Goal: Communication & Community: Answer question/provide support

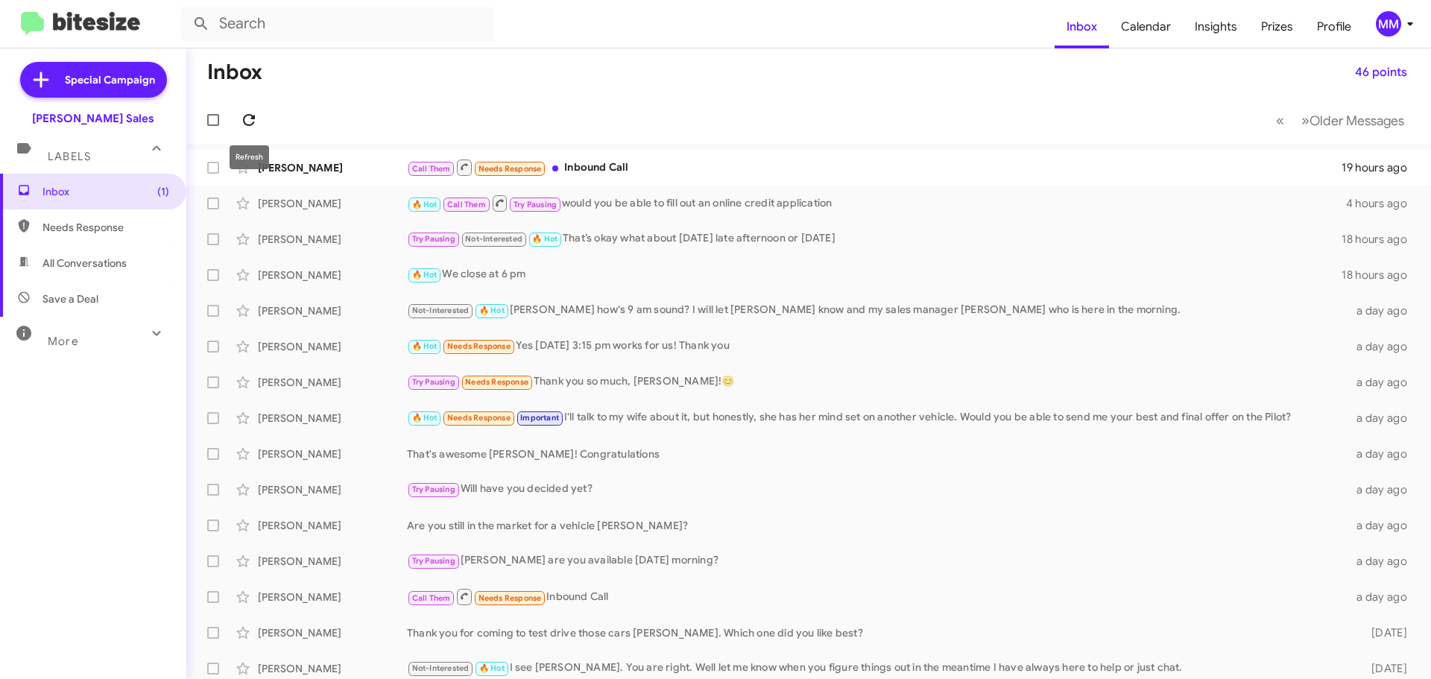
click at [249, 119] on icon at bounding box center [249, 120] width 18 height 18
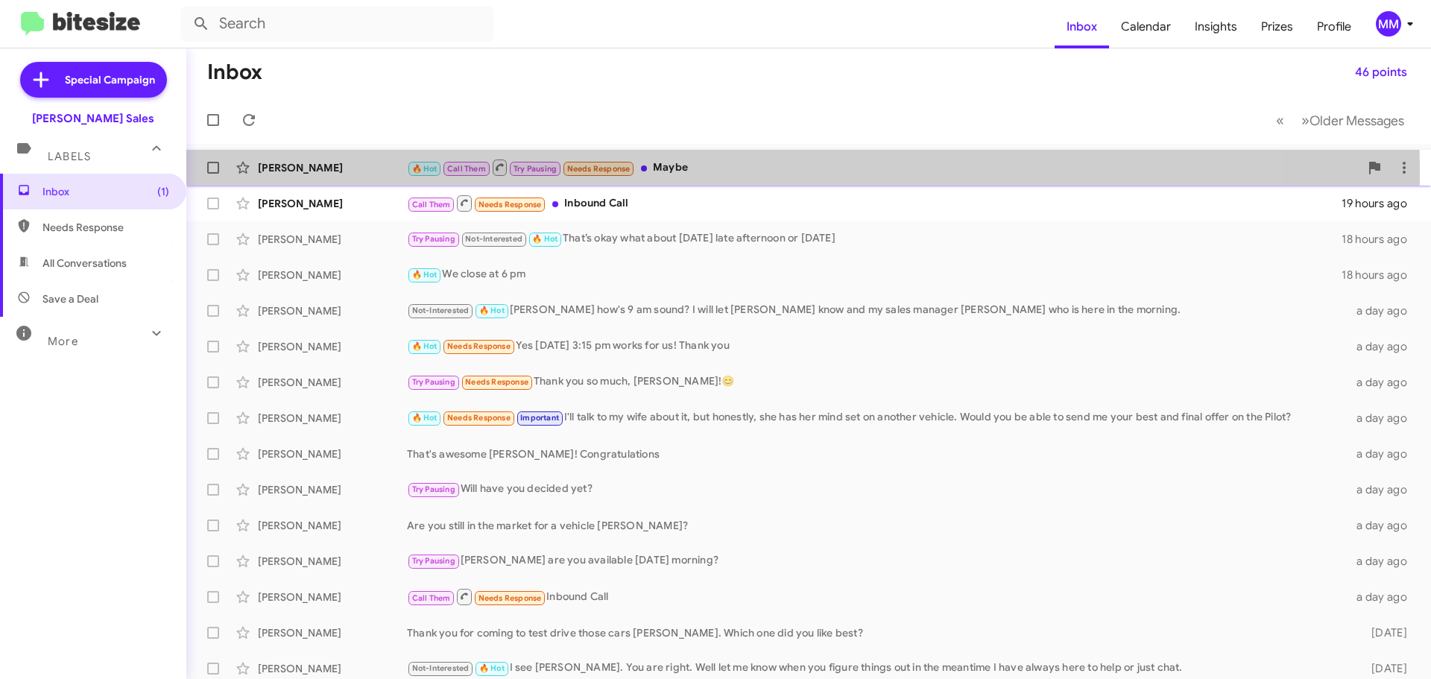
click at [309, 171] on div "[PERSON_NAME]" at bounding box center [332, 167] width 149 height 15
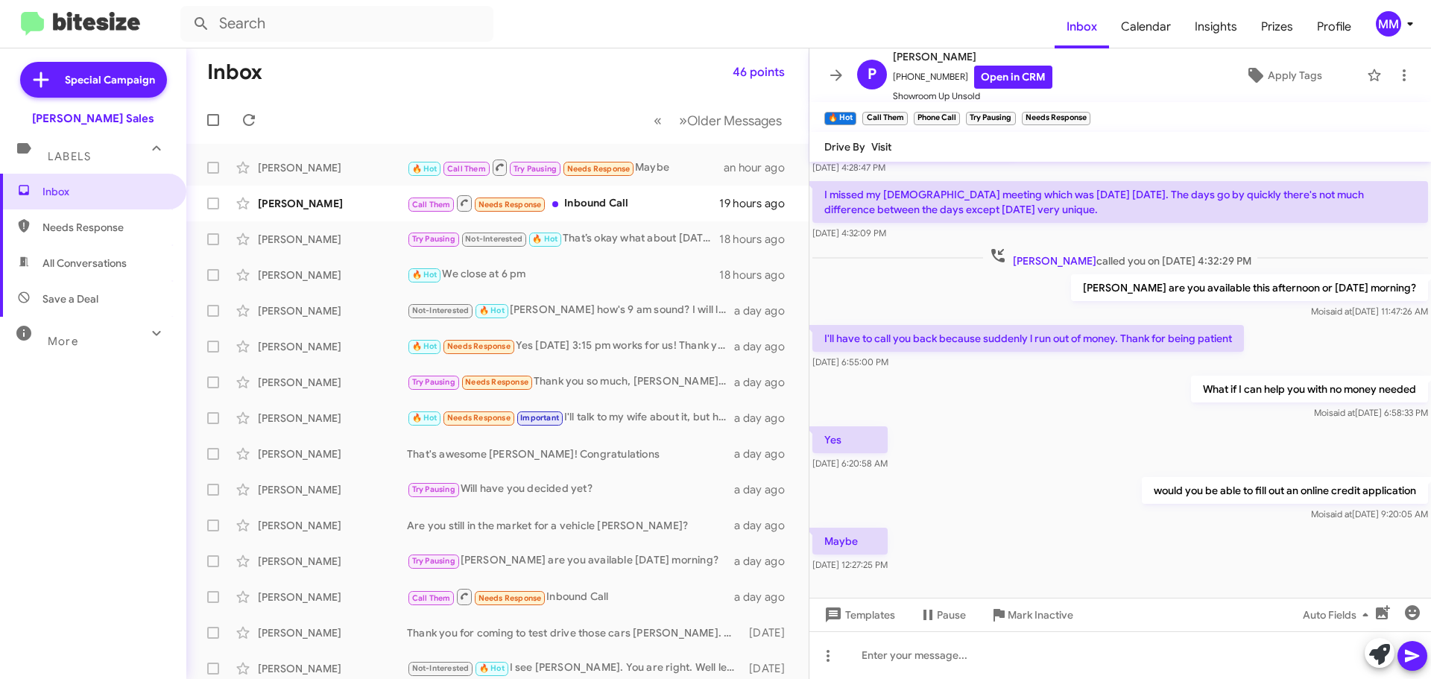
scroll to position [362, 0]
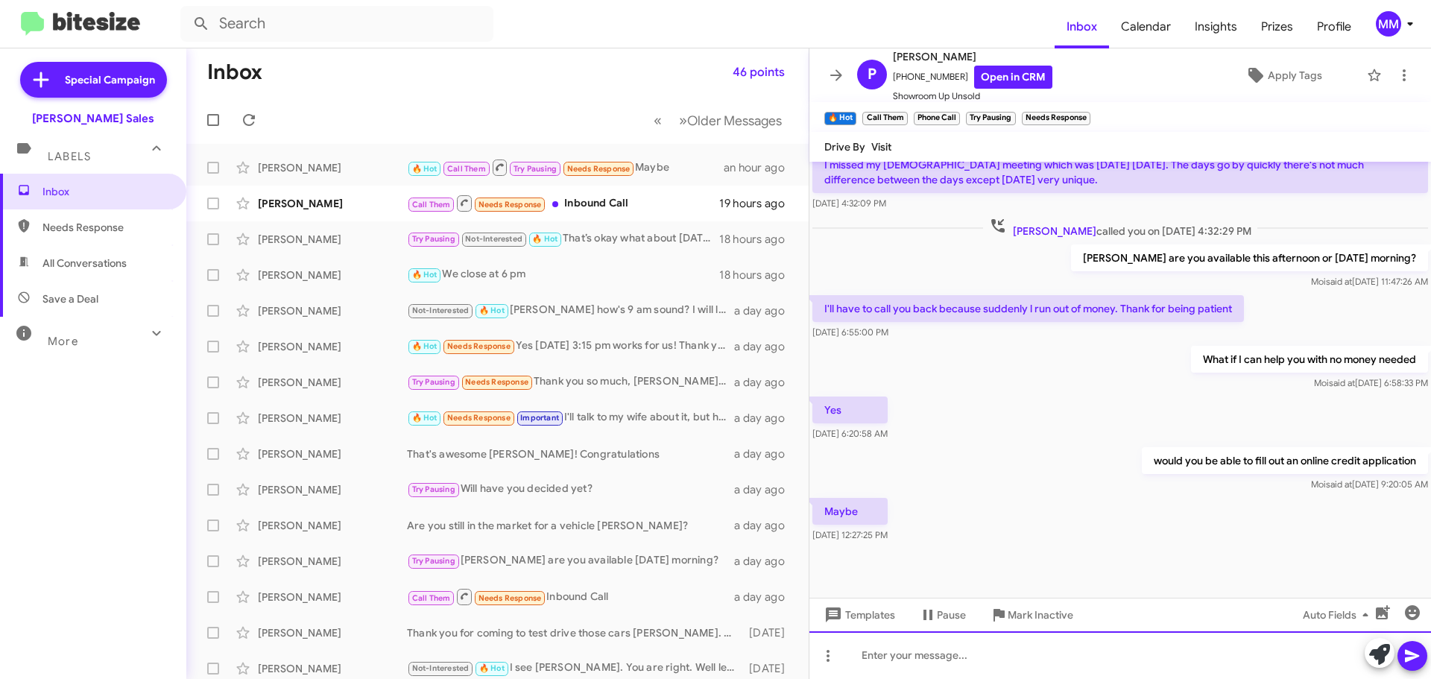
click at [928, 661] on div at bounding box center [1121, 655] width 622 height 48
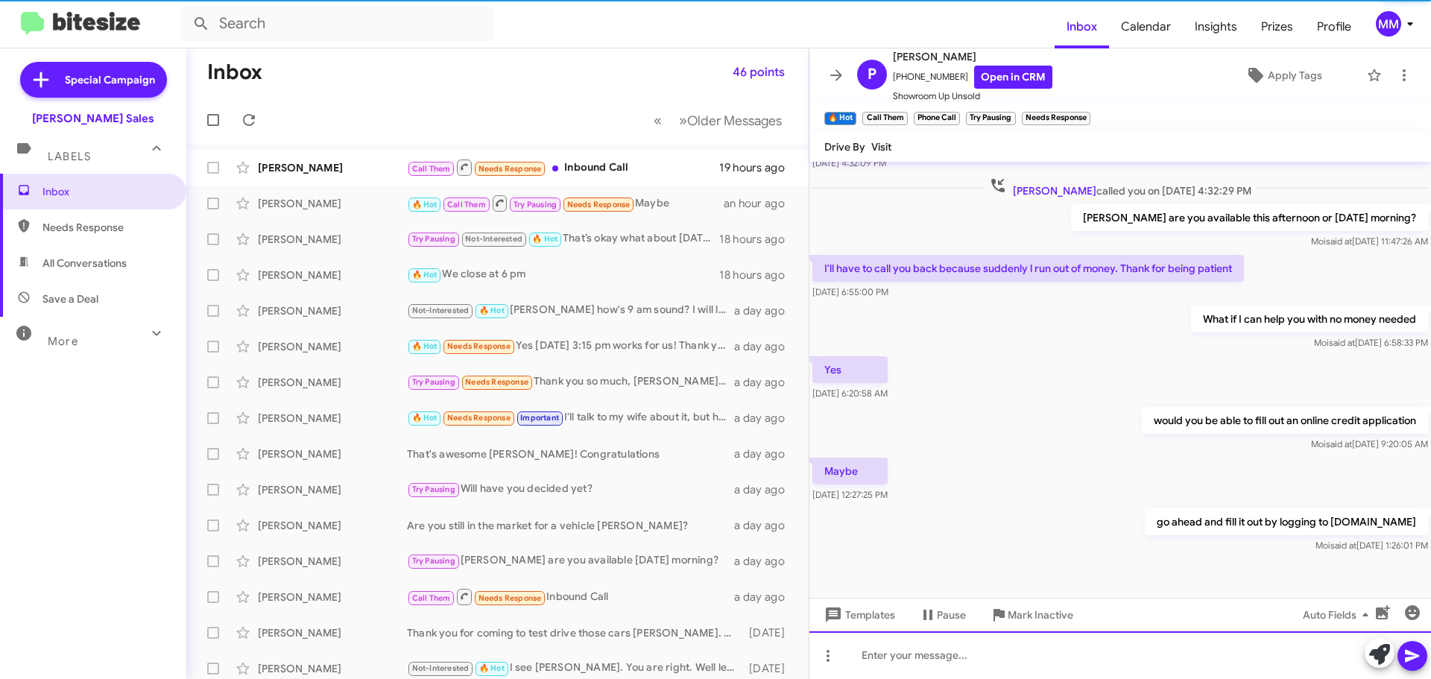
scroll to position [417, 0]
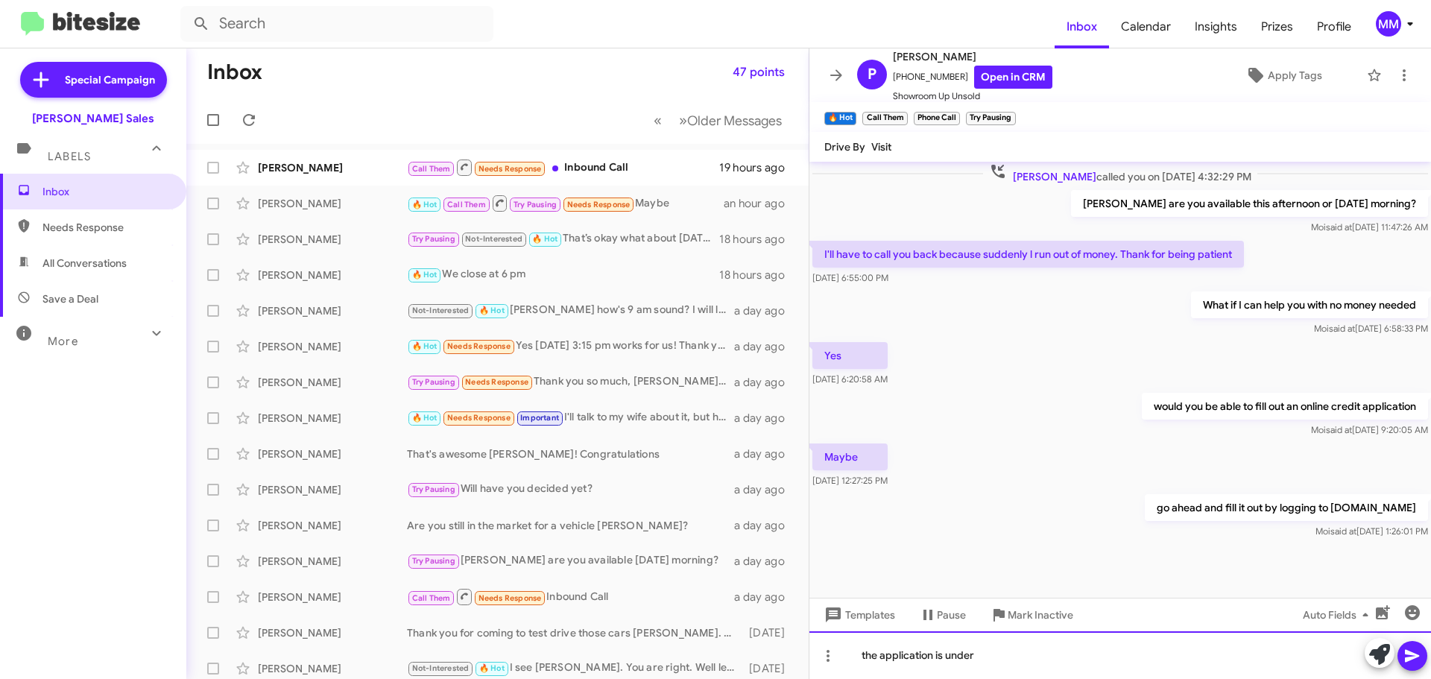
click at [998, 656] on div "the application is under" at bounding box center [1121, 655] width 622 height 48
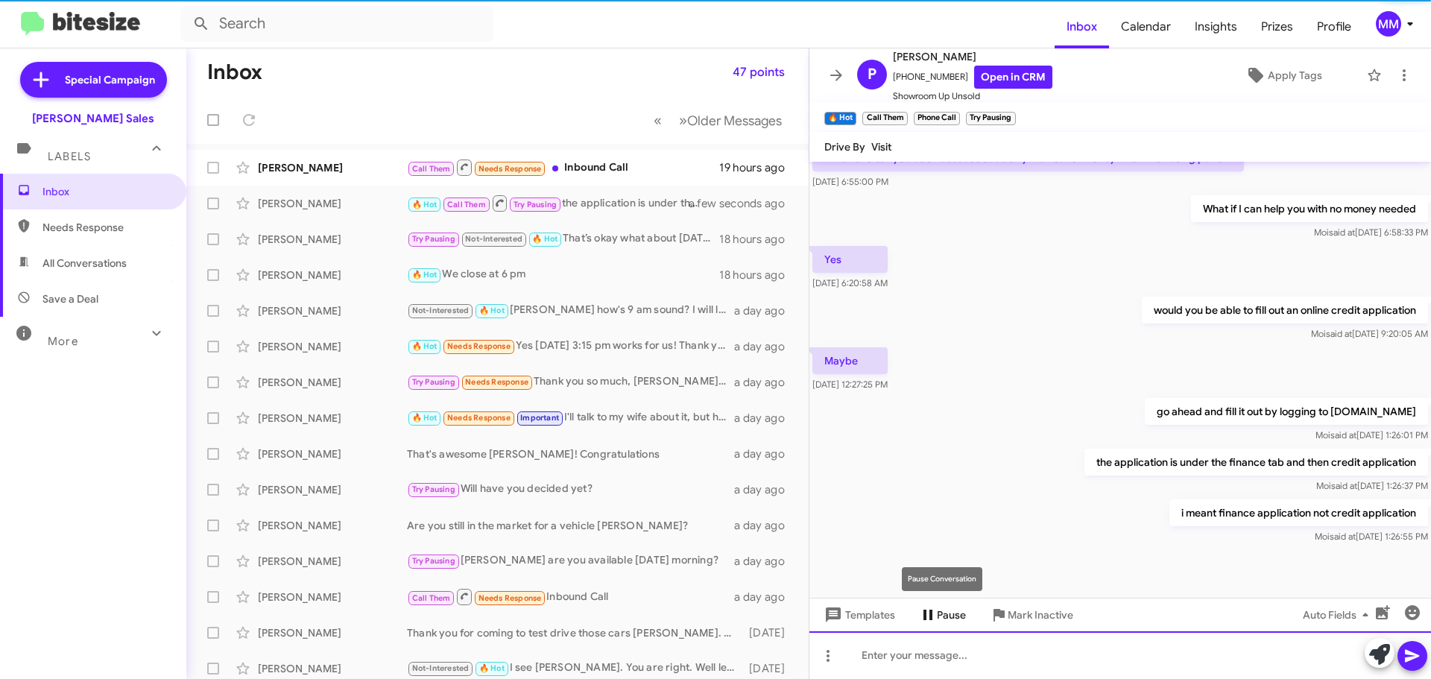
scroll to position [526, 0]
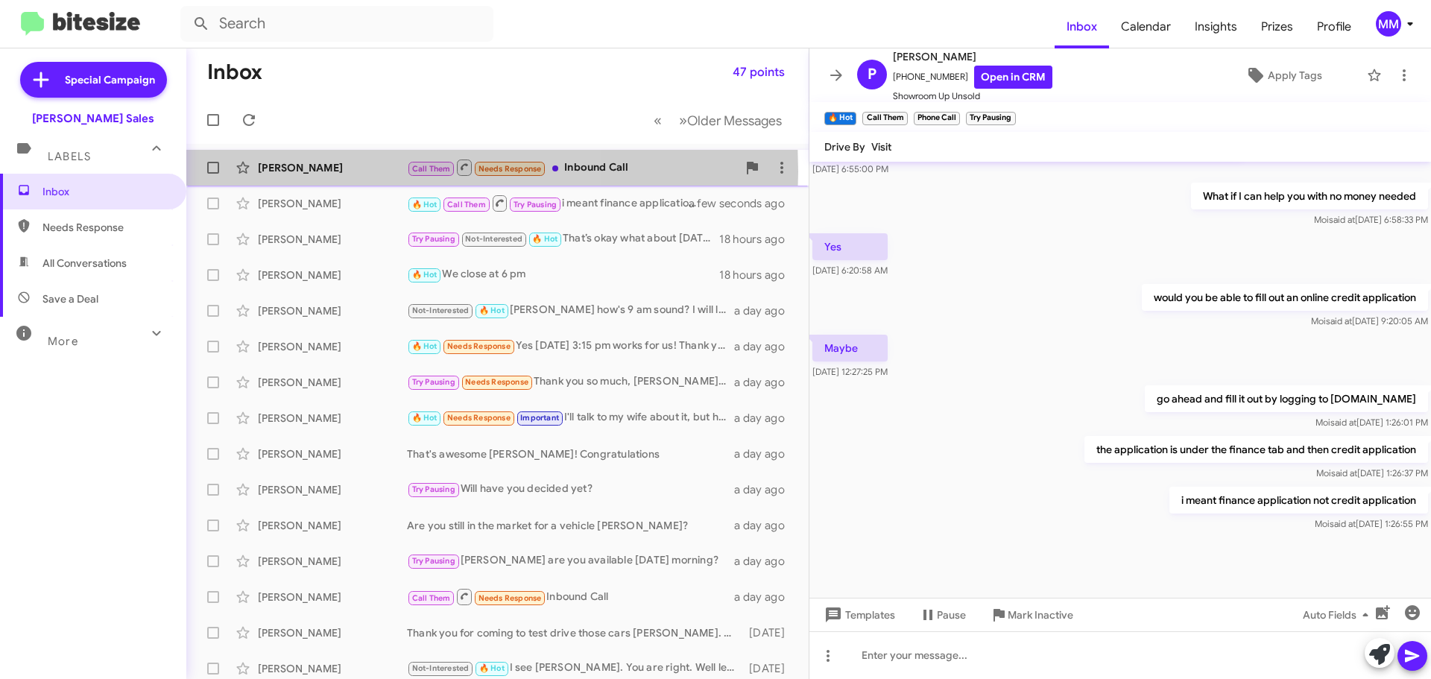
click at [321, 171] on div "[PERSON_NAME]" at bounding box center [332, 167] width 149 height 15
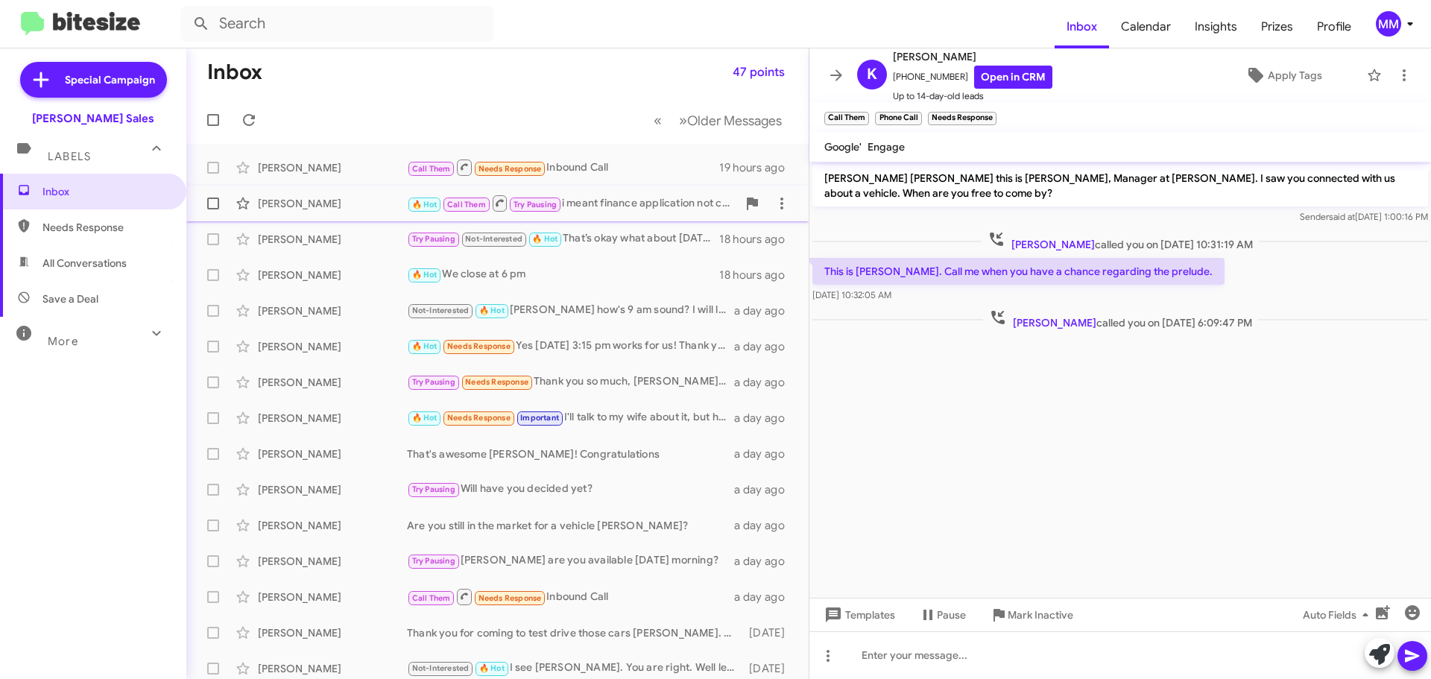
click at [318, 202] on div "[PERSON_NAME]" at bounding box center [332, 203] width 149 height 15
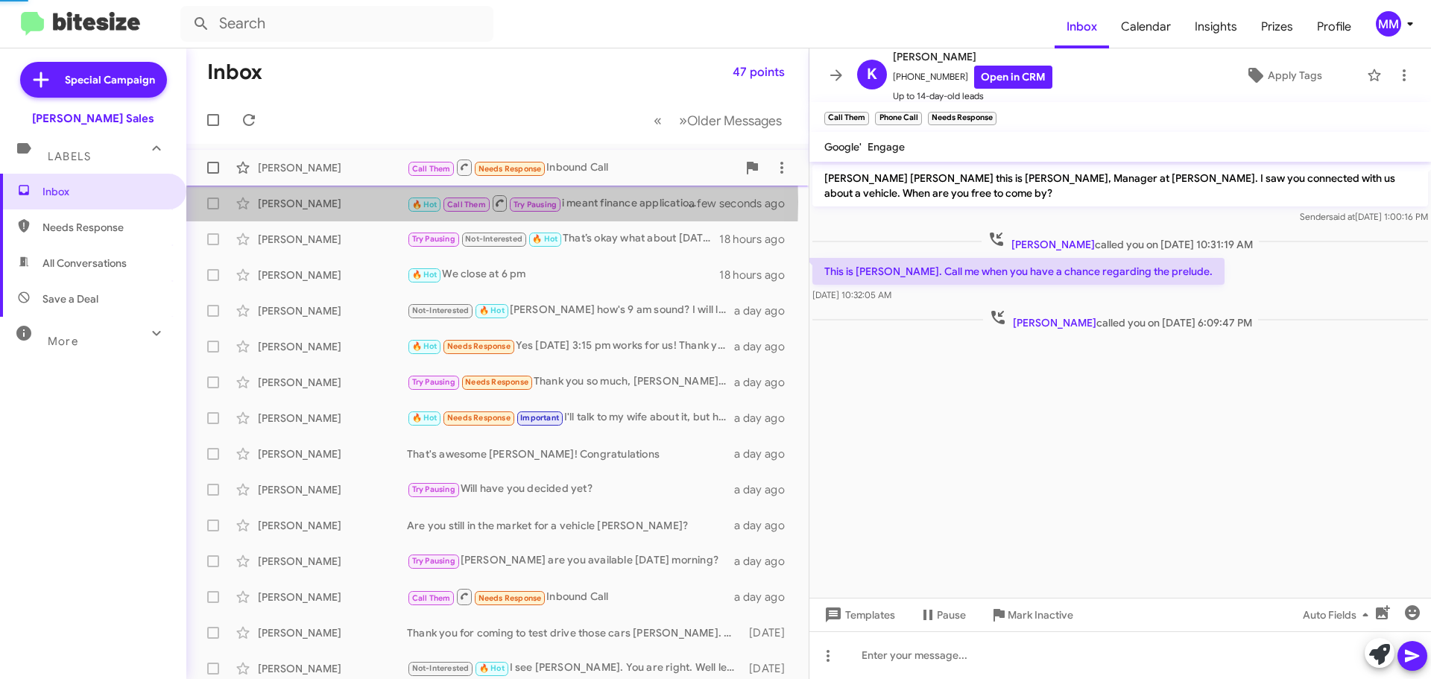
scroll to position [526, 0]
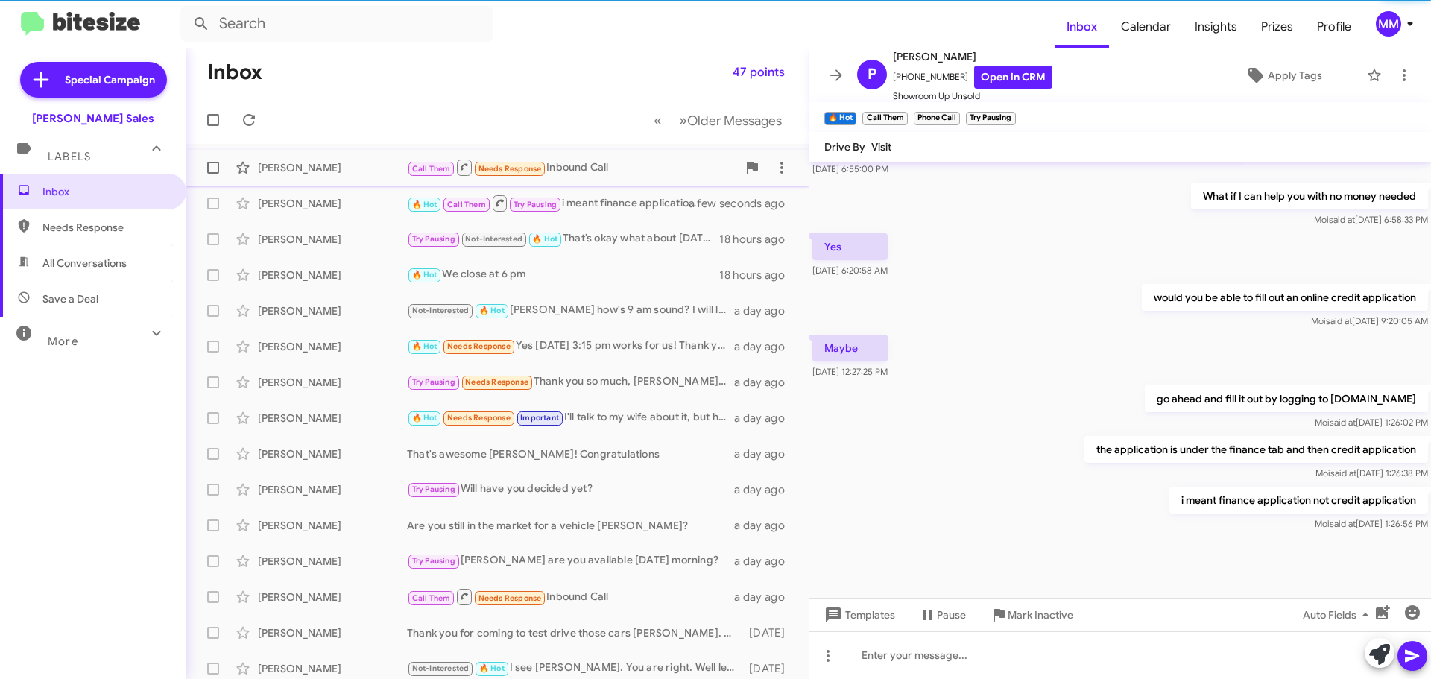
click at [318, 171] on div "[PERSON_NAME]" at bounding box center [332, 167] width 149 height 15
